Goal: Task Accomplishment & Management: Use online tool/utility

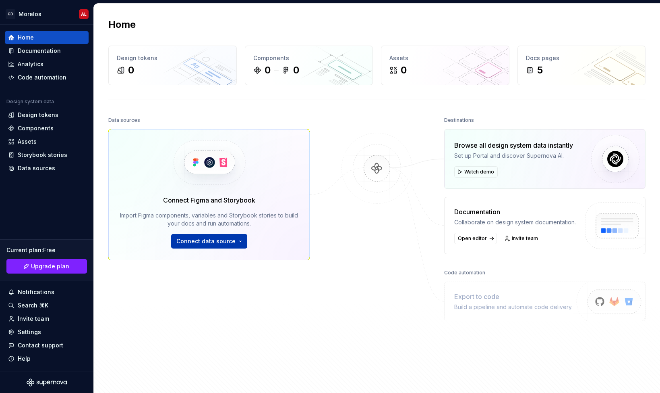
click at [222, 245] on button "Connect data source" at bounding box center [209, 241] width 76 height 15
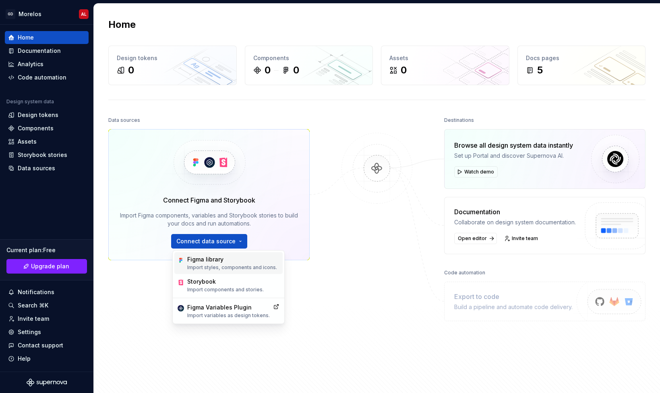
click at [231, 257] on div "Figma library" at bounding box center [232, 259] width 90 height 8
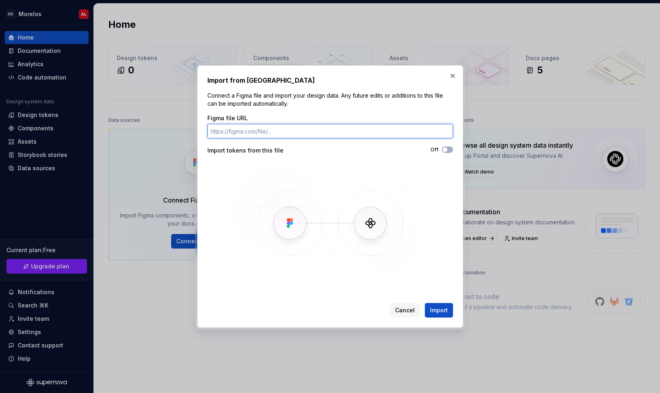
paste input "[URL][DOMAIN_NAME]"
type input "[URL][DOMAIN_NAME]"
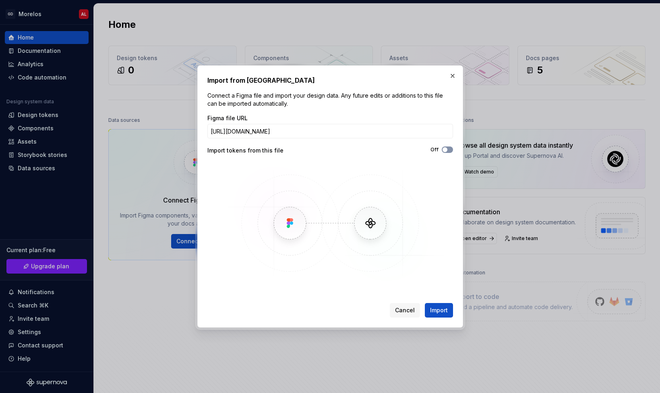
click at [449, 150] on button "Off" at bounding box center [447, 149] width 11 height 6
click at [444, 309] on span "Import" at bounding box center [439, 310] width 18 height 8
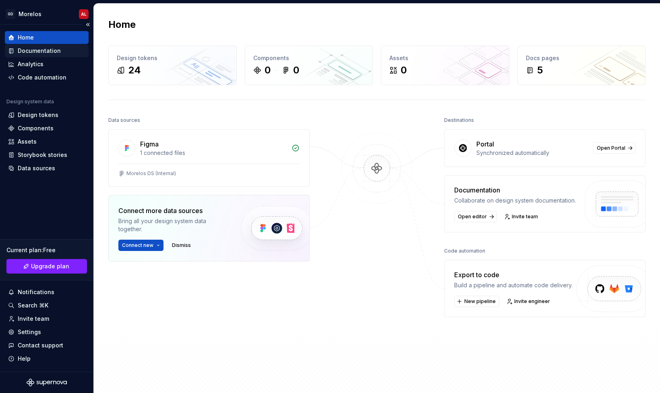
click at [42, 53] on div "Documentation" at bounding box center [39, 51] width 43 height 8
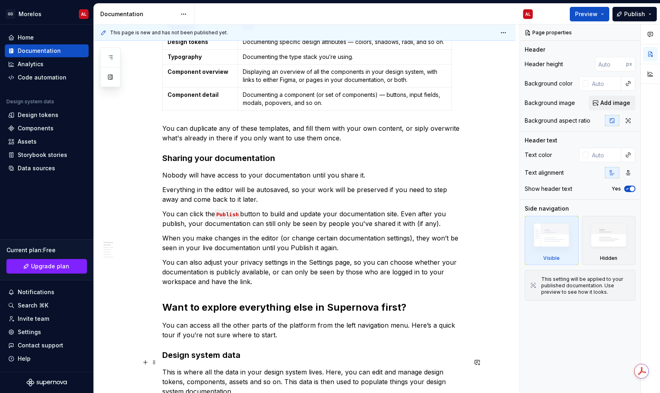
scroll to position [108, 0]
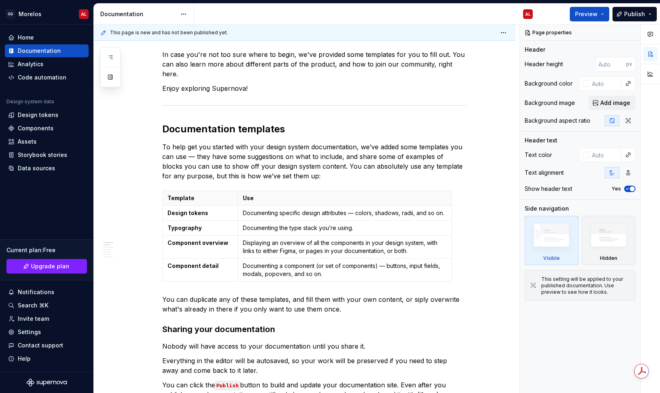
type textarea "*"
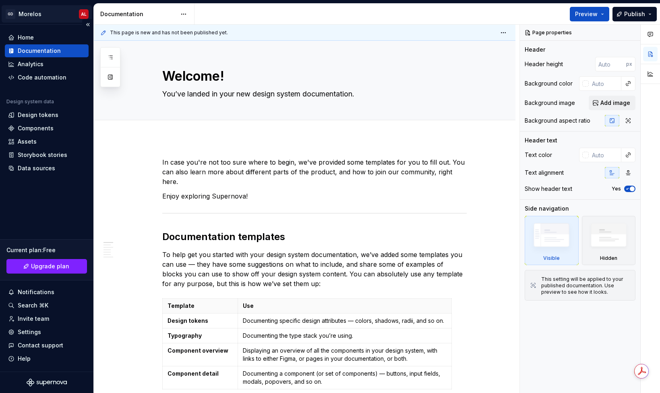
type textarea "*"
